Goal: Task Accomplishment & Management: Use online tool/utility

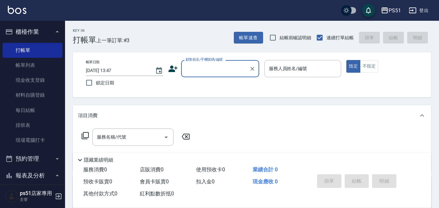
click at [218, 67] on input "顧客姓名/手機號碼/編號" at bounding box center [215, 68] width 62 height 11
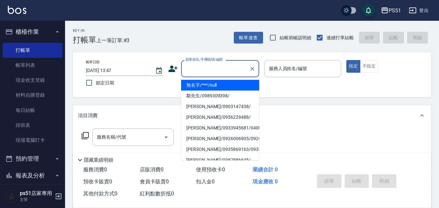
click at [219, 89] on li "無名字/***/null" at bounding box center [220, 85] width 78 height 11
type input "無名字/***/null"
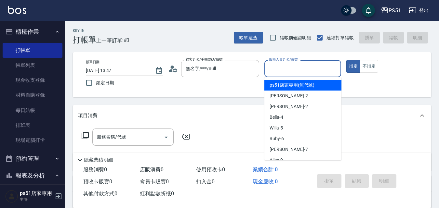
drag, startPoint x: 276, startPoint y: 69, endPoint x: 284, endPoint y: 90, distance: 22.6
click at [276, 70] on input "服務人員姓名/編號" at bounding box center [302, 68] width 71 height 11
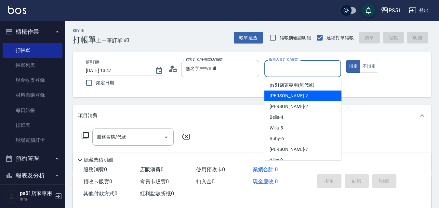
click at [286, 93] on div "[PERSON_NAME] -2" at bounding box center [302, 96] width 77 height 11
type input "[PERSON_NAME]-2"
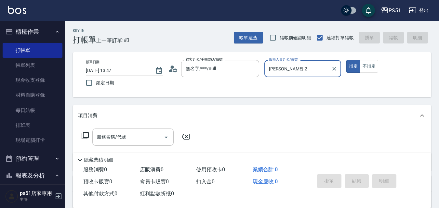
click at [149, 142] on input "服務名稱/代號" at bounding box center [128, 137] width 66 height 11
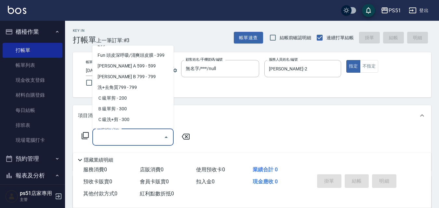
scroll to position [152, 0]
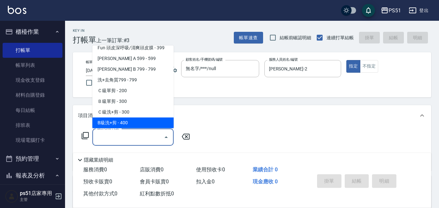
click at [132, 120] on span "B級洗+剪 - 400" at bounding box center [132, 123] width 81 height 11
type input "B級洗+剪(204)"
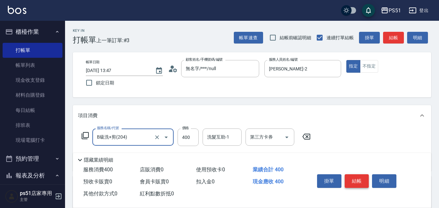
click at [348, 177] on button "結帳" at bounding box center [357, 182] width 24 height 14
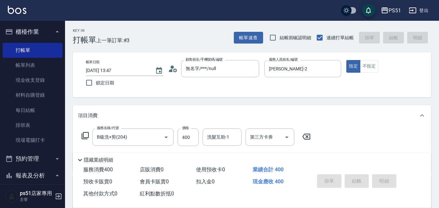
type input "[DATE] 14:34"
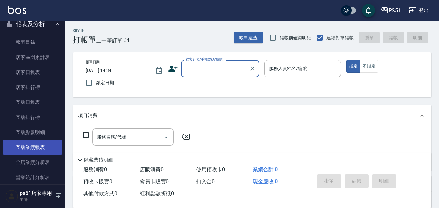
scroll to position [228, 0]
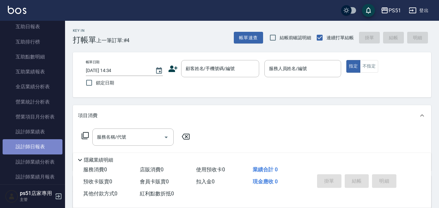
click at [44, 145] on link "設計師日報表" at bounding box center [33, 146] width 60 height 15
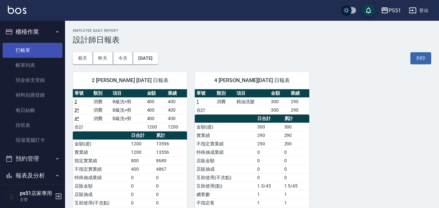
click at [25, 57] on link "打帳單" at bounding box center [33, 50] width 60 height 15
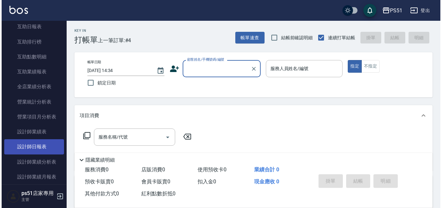
scroll to position [303, 0]
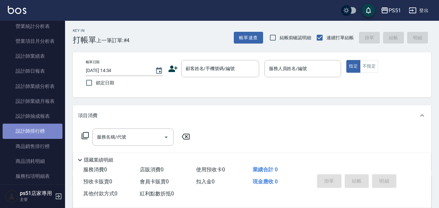
click at [50, 131] on link "設計師排行榜" at bounding box center [33, 131] width 60 height 15
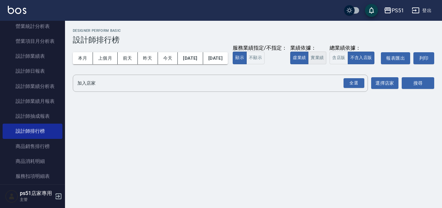
click at [308, 64] on button "實業績" at bounding box center [317, 58] width 18 height 13
click at [356, 88] on div "全選" at bounding box center [354, 83] width 21 height 10
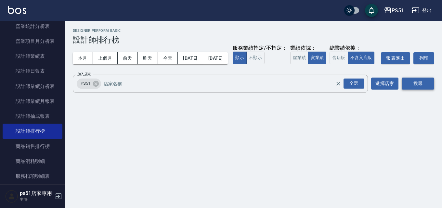
click at [407, 90] on button "搜尋" at bounding box center [418, 84] width 33 height 12
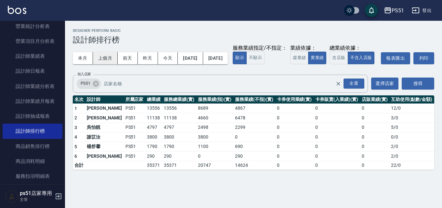
click at [99, 58] on button "上個月" at bounding box center [105, 58] width 25 height 12
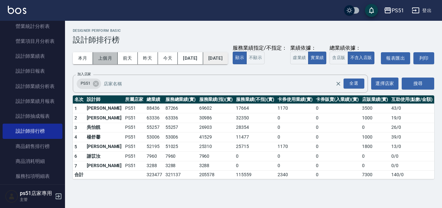
drag, startPoint x: 113, startPoint y: 58, endPoint x: 222, endPoint y: 56, distance: 108.9
click at [222, 56] on div "本月 上個月 [DATE] [DATE] [DATE] [DATE] [DATE]" at bounding box center [150, 58] width 155 height 12
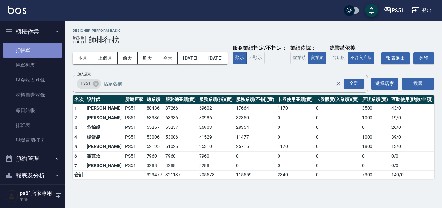
click at [45, 48] on link "打帳單" at bounding box center [33, 50] width 60 height 15
